Goal: Find specific page/section: Find specific page/section

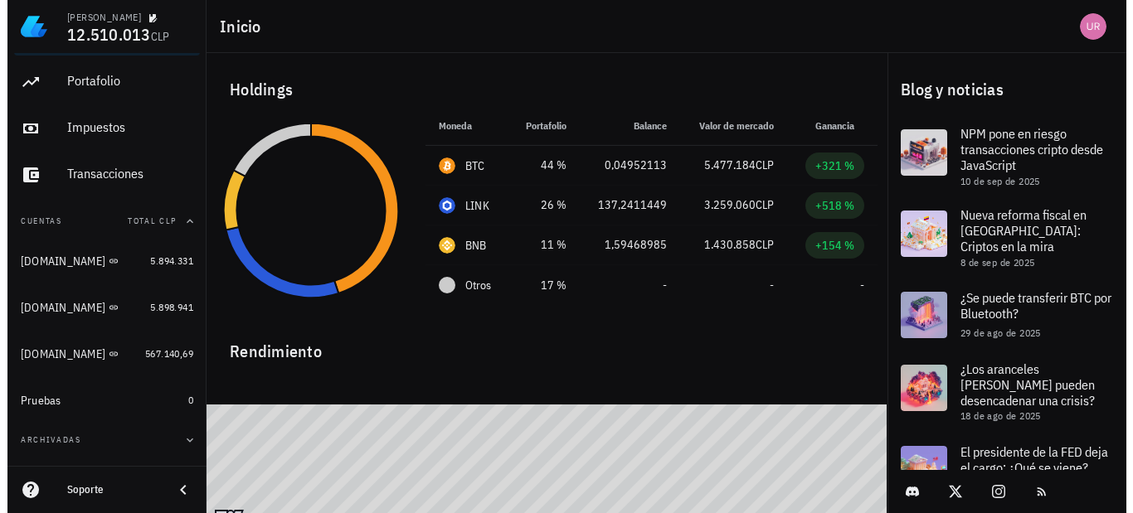
scroll to position [75, 0]
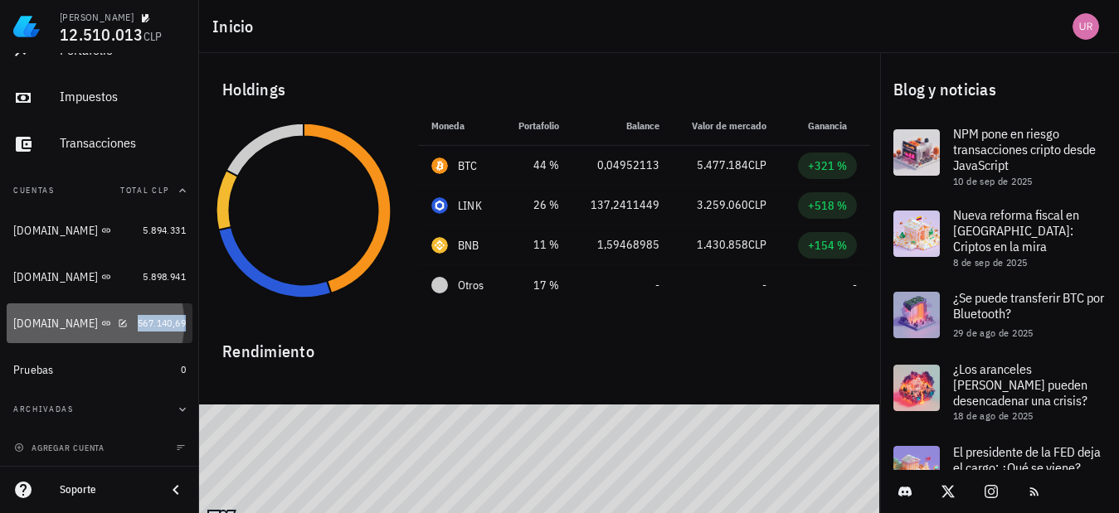
click at [167, 322] on span "567.140,69" at bounding box center [162, 323] width 48 height 12
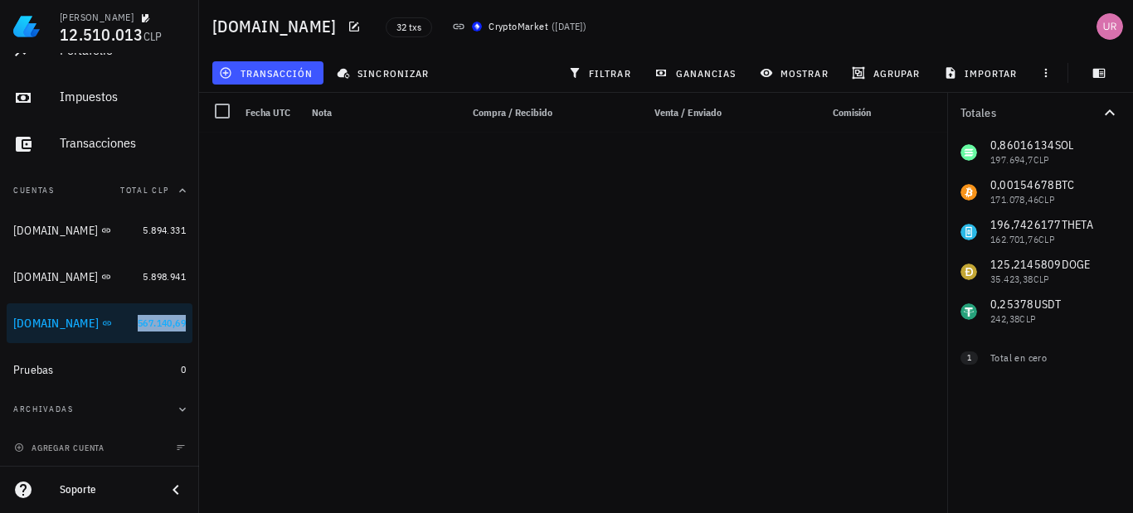
scroll to position [906, 0]
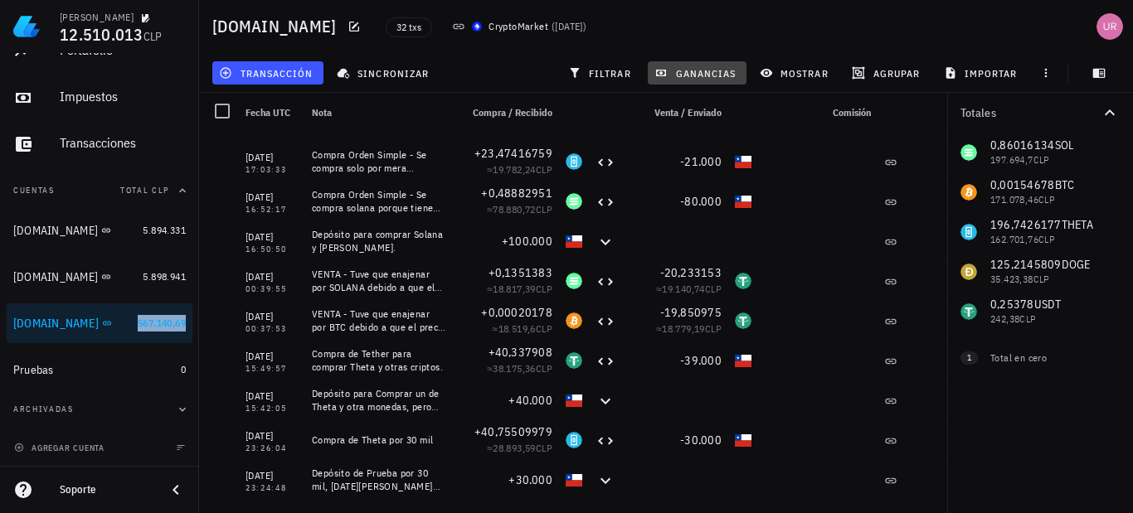
click at [694, 80] on button "ganancias" at bounding box center [697, 72] width 99 height 23
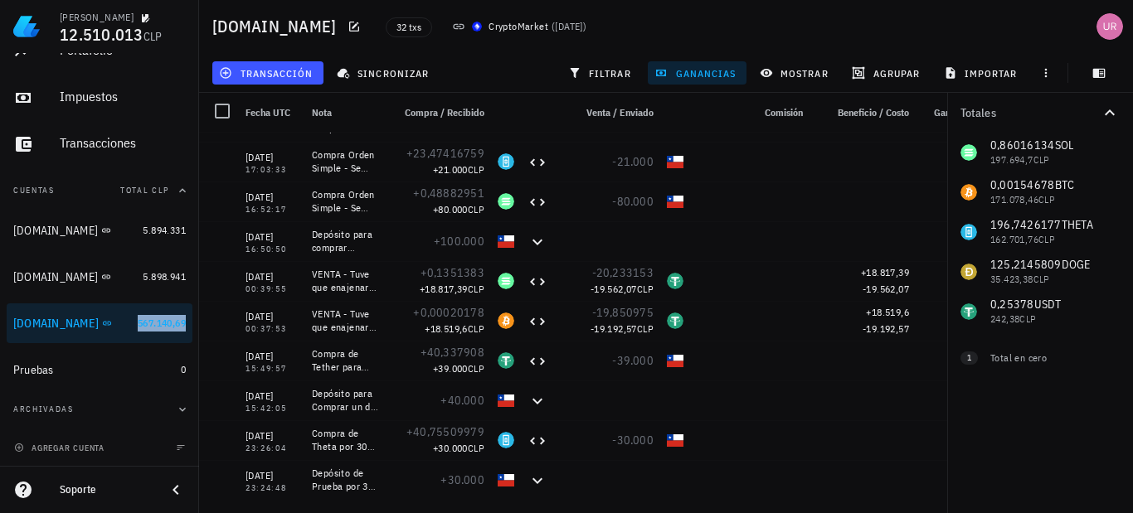
click at [696, 72] on span "ganancias" at bounding box center [697, 72] width 78 height 13
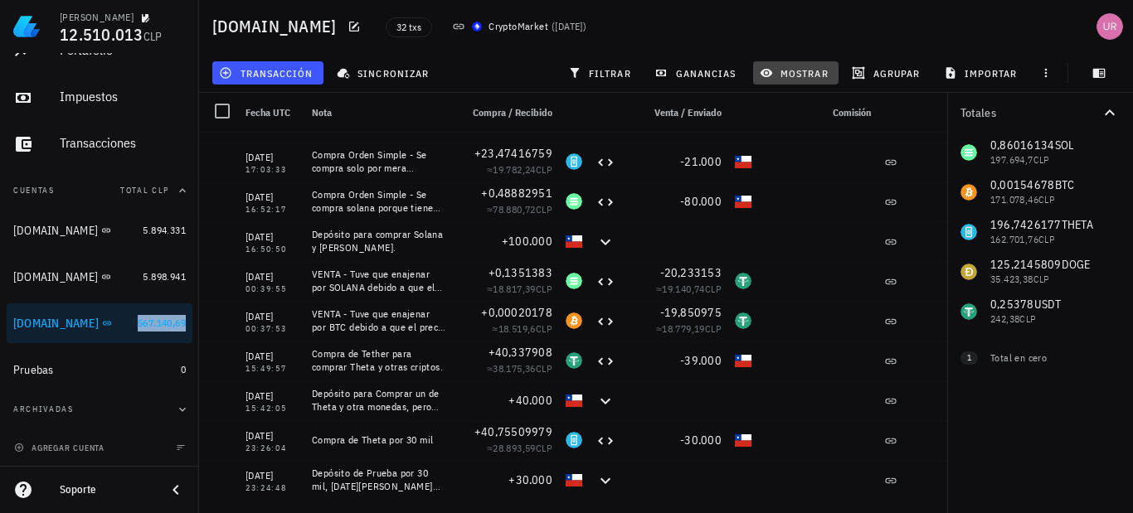
click at [815, 70] on span "mostrar" at bounding box center [796, 72] width 66 height 13
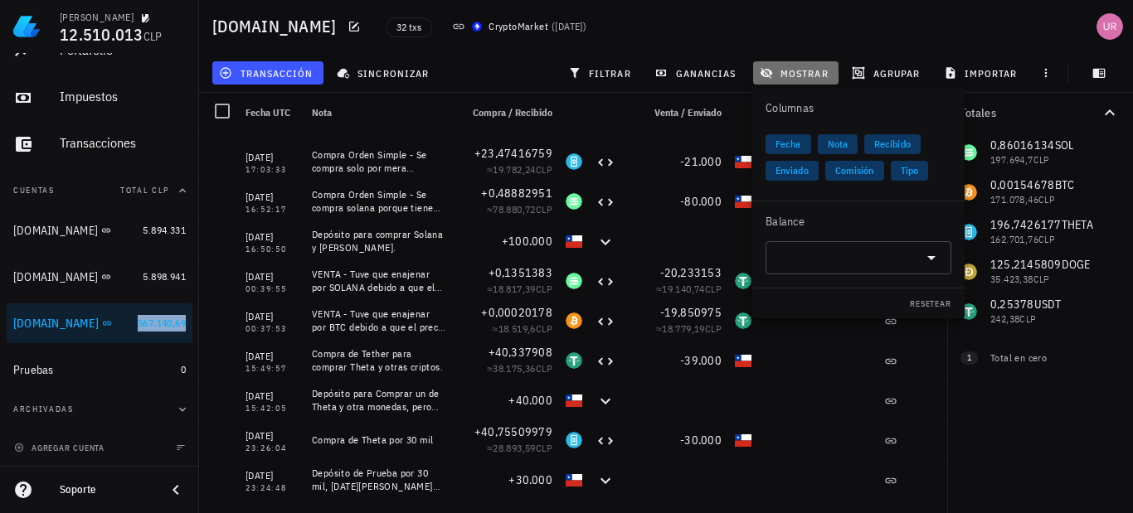
click at [814, 65] on button "mostrar" at bounding box center [795, 72] width 85 height 23
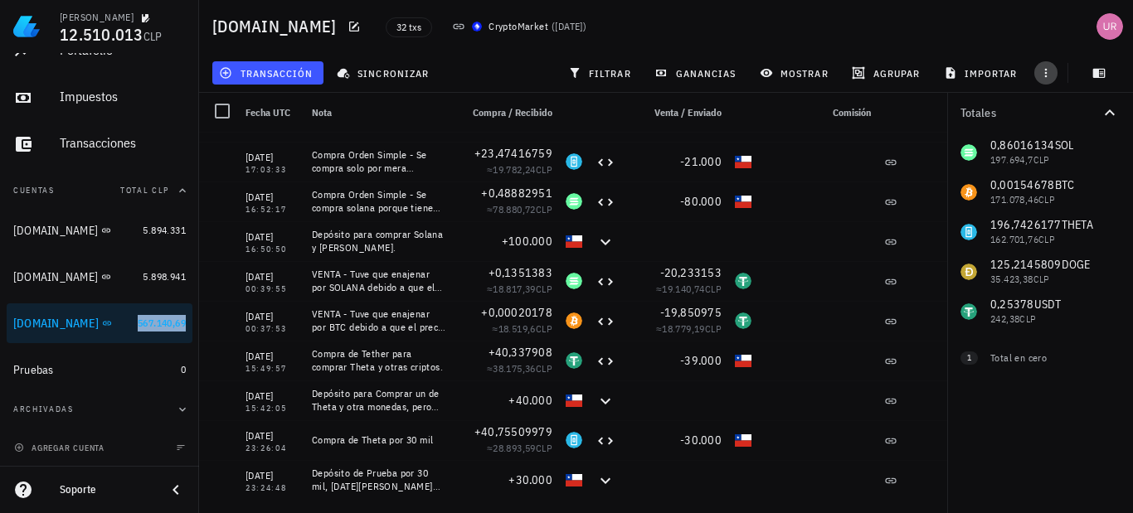
click at [1049, 68] on icon "button" at bounding box center [1045, 72] width 13 height 13
click at [688, 66] on button "ganancias" at bounding box center [697, 72] width 99 height 23
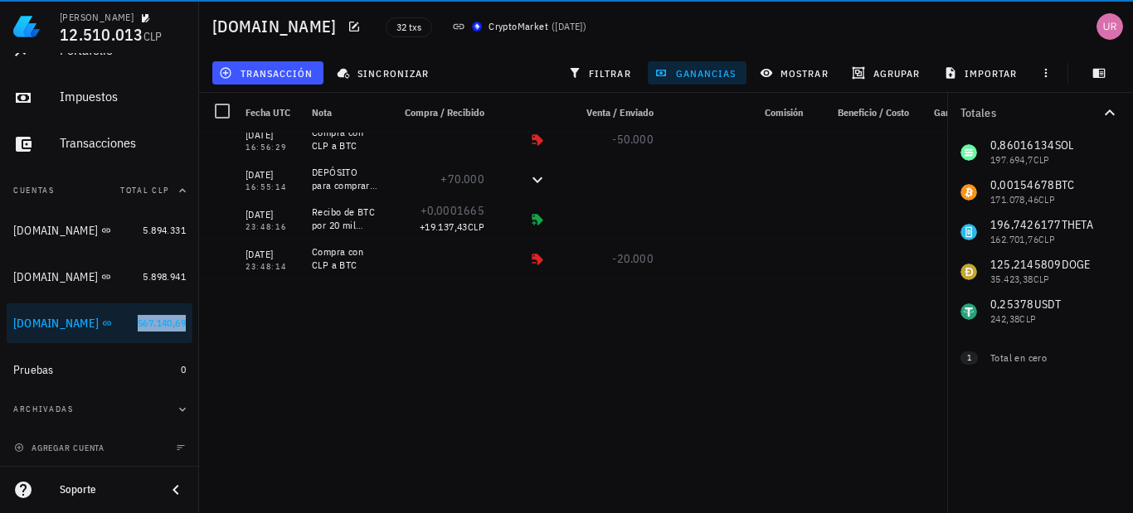
scroll to position [0, 0]
